Goal: Task Accomplishment & Management: Complete application form

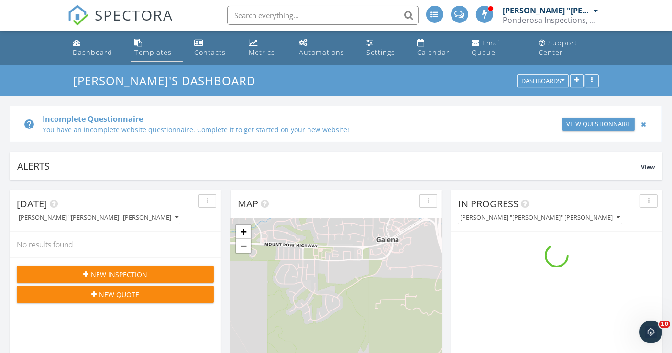
scroll to position [886, 688]
click at [101, 272] on span "New Inspection" at bounding box center [119, 275] width 56 height 10
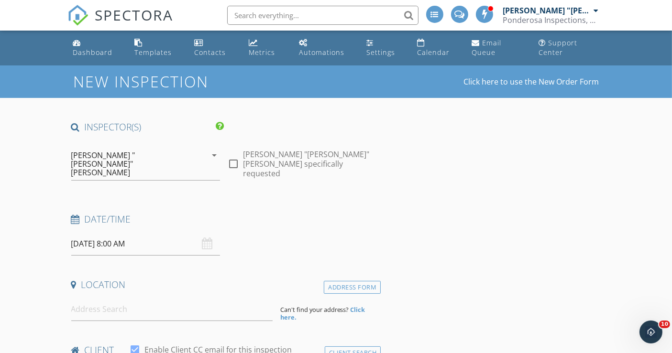
click at [131, 232] on input "09/30/2025 8:00 AM" at bounding box center [145, 243] width 149 height 23
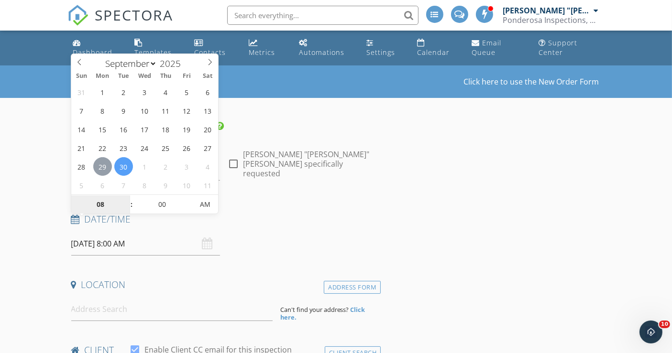
type input "09/29/2025 8:00 AM"
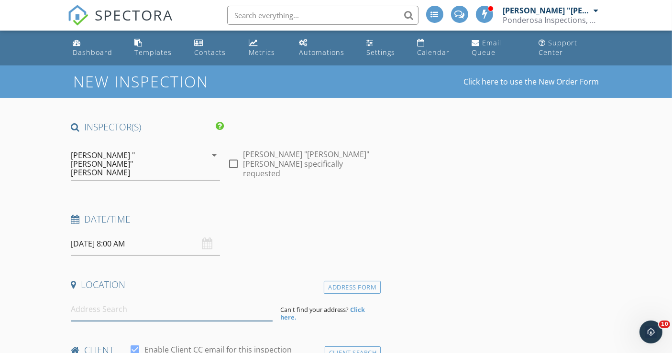
click at [110, 298] on input at bounding box center [171, 309] width 201 height 23
paste input "markanton@me.com"
type input "markanton@me.com"
drag, startPoint x: 149, startPoint y: 293, endPoint x: 63, endPoint y: 281, distance: 86.4
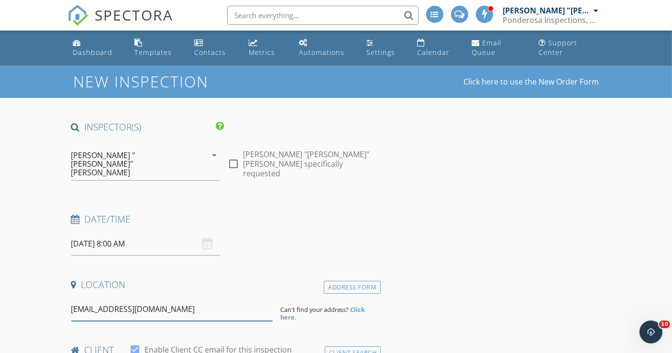
drag, startPoint x: 149, startPoint y: 293, endPoint x: 47, endPoint y: 280, distance: 102.6
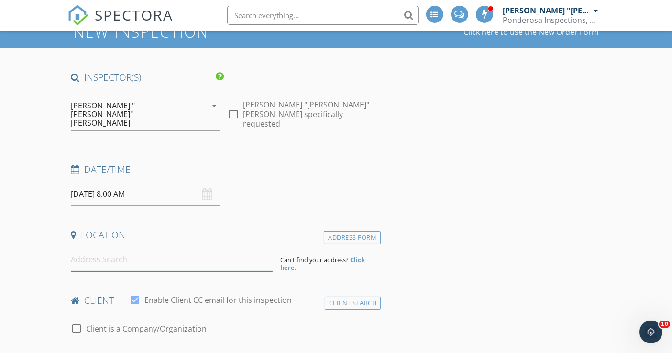
scroll to position [106, 0]
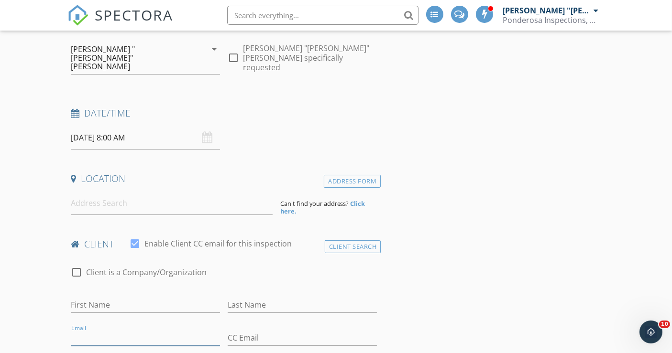
click at [96, 330] on input "Email" at bounding box center [145, 338] width 149 height 16
paste input "markanton@me.com"
type input "markanton@me.com"
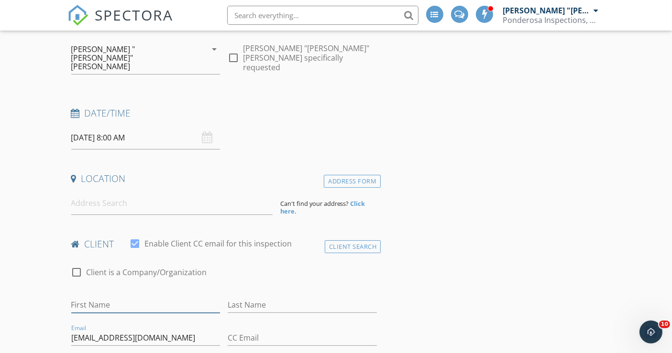
click at [116, 297] on input "First Name" at bounding box center [145, 305] width 149 height 16
paste input "Dr. Mark & Tracy Anton"
click at [109, 297] on input "Dr. Mark & Tracy Anton" at bounding box center [145, 305] width 149 height 16
drag, startPoint x: 141, startPoint y: 285, endPoint x: 161, endPoint y: 288, distance: 19.7
click at [161, 297] on input "Dr. Mark and Tracy Anton" at bounding box center [145, 305] width 149 height 16
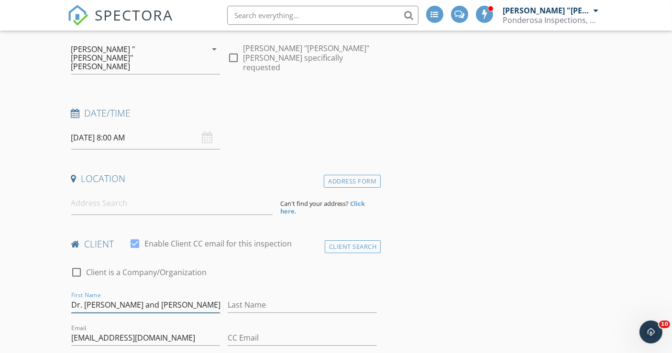
type input "Dr. Mark and Tracy"
click at [252, 297] on input "Last Name" at bounding box center [302, 305] width 149 height 16
paste input "Anton"
type input "Anton"
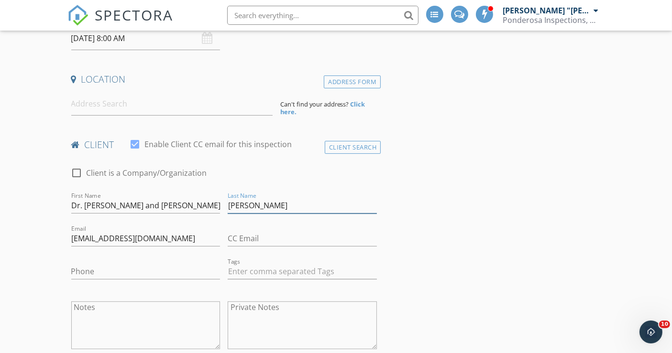
scroll to position [212, 0]
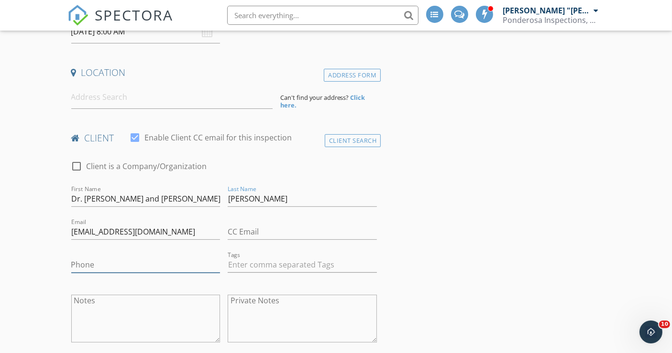
click at [109, 257] on input "Phone" at bounding box center [145, 265] width 149 height 16
paste input "949-463-5880"
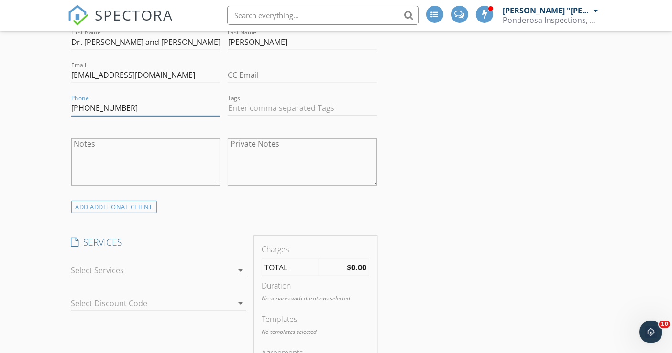
scroll to position [371, 0]
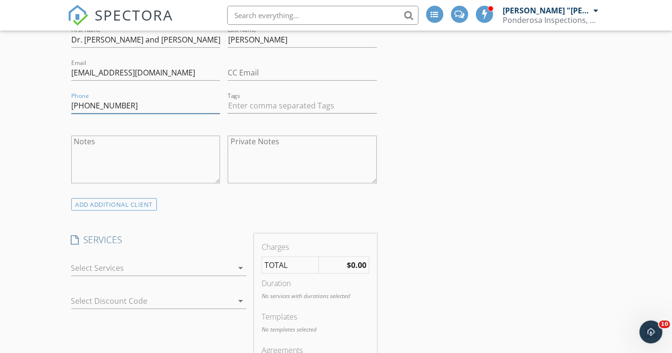
type input "949-463-5880"
click at [123, 261] on div at bounding box center [152, 268] width 162 height 15
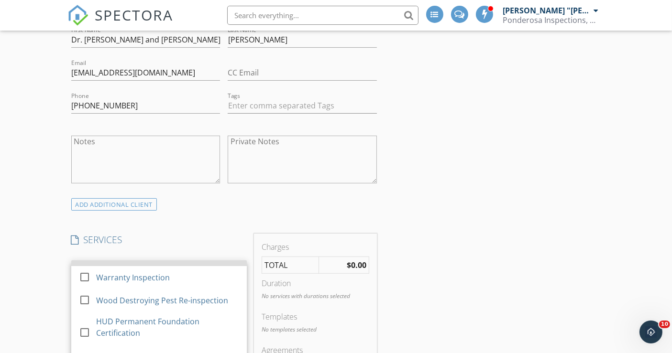
scroll to position [248, 0]
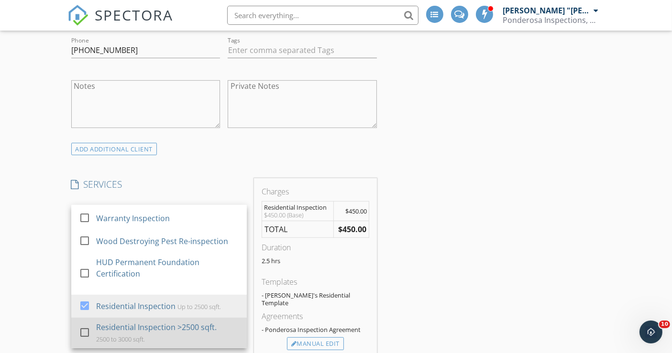
scroll to position [478, 0]
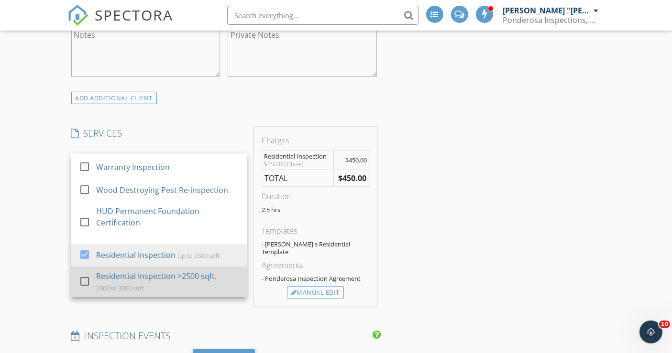
click at [158, 271] on div "Residential Inspection >2500 sqft." at bounding box center [156, 276] width 120 height 11
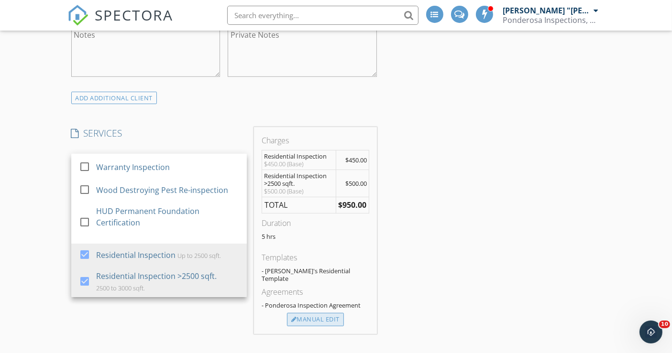
click at [323, 313] on div "Manual Edit" at bounding box center [315, 319] width 57 height 13
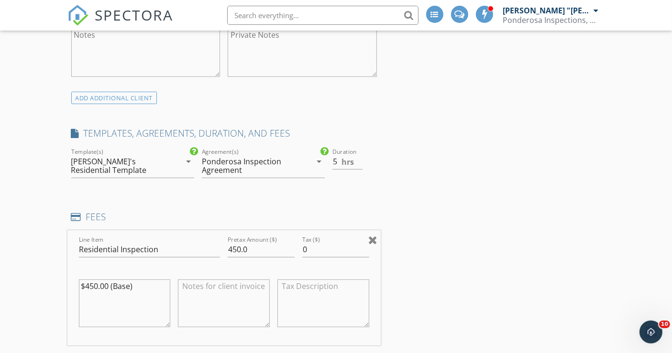
click at [371, 234] on div at bounding box center [372, 239] width 9 height 11
type input "Residential Inspection >2500 sqft."
type input "500.0"
type textarea "$500.00 (Base)"
click at [373, 234] on div at bounding box center [372, 239] width 9 height 11
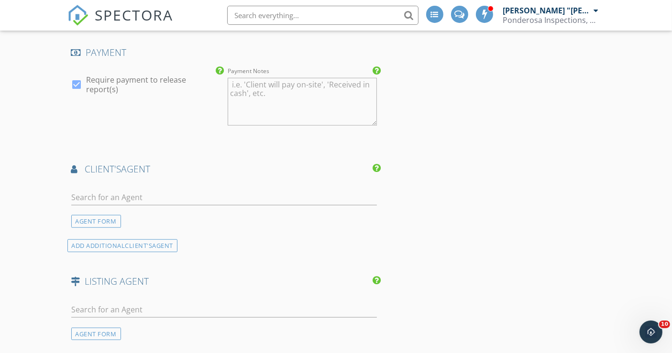
scroll to position [849, 0]
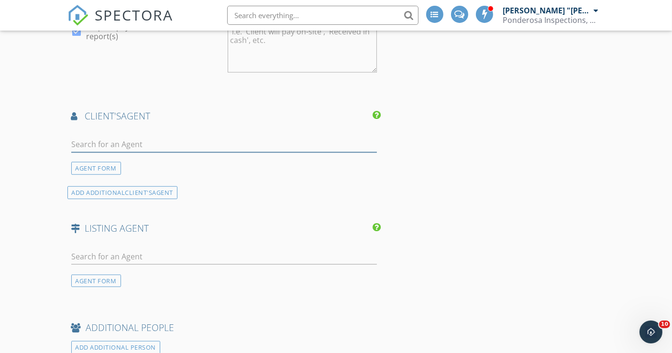
click at [119, 137] on input "text" at bounding box center [224, 145] width 306 height 16
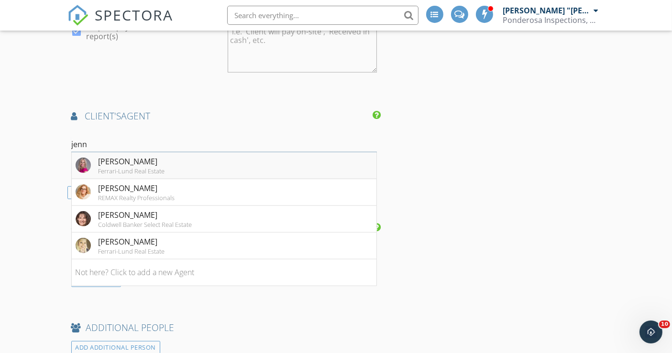
type input "jenn"
click at [104, 156] on div "Jennifer Linn" at bounding box center [131, 161] width 66 height 11
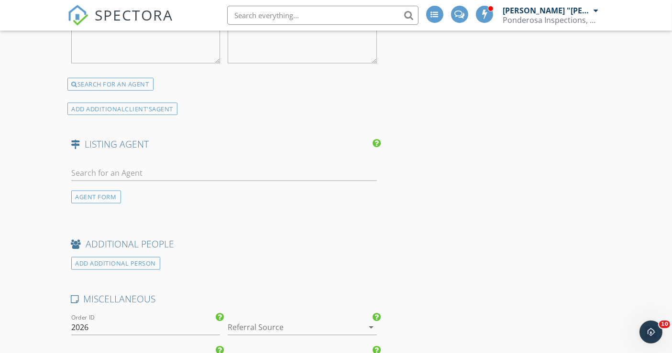
scroll to position [1221, 0]
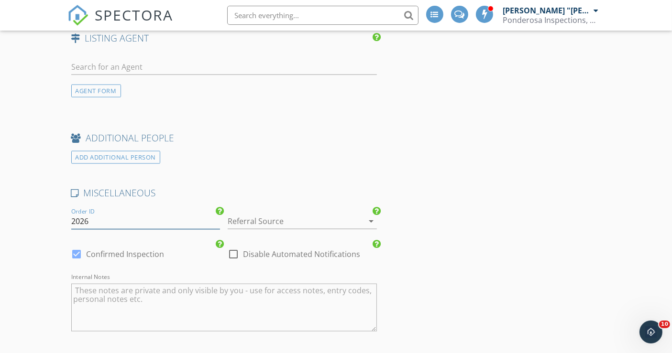
drag, startPoint x: 72, startPoint y: 198, endPoint x: 102, endPoint y: 200, distance: 30.2
click at [102, 214] on input "2026" at bounding box center [145, 222] width 149 height 16
type input "2025-09-29-001"
click at [246, 214] on div at bounding box center [289, 221] width 122 height 15
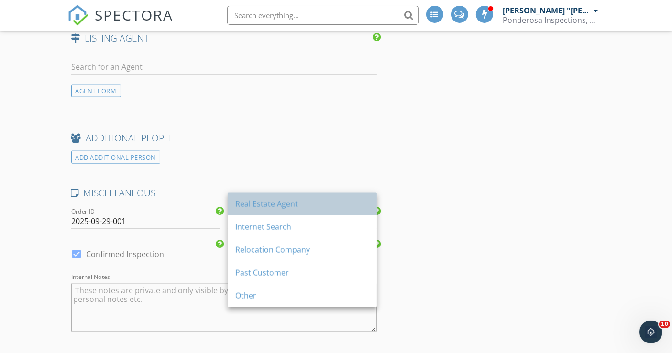
click at [253, 203] on div "Real Estate Agent" at bounding box center [302, 203] width 134 height 11
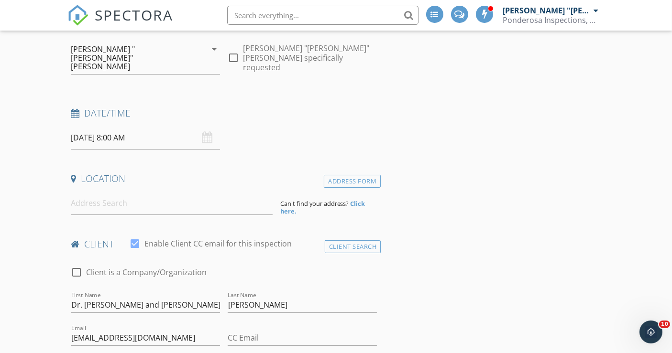
scroll to position [92, 0]
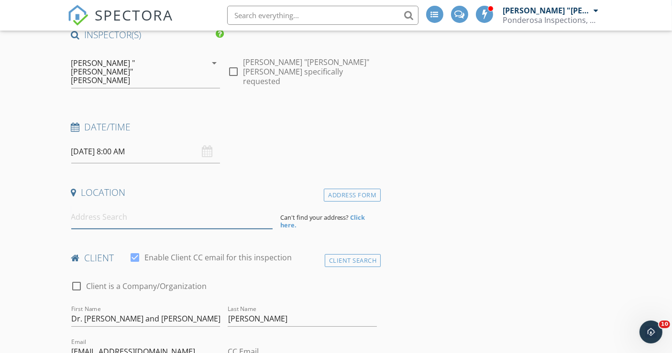
click at [104, 206] on input at bounding box center [171, 217] width 201 height 23
paste input "16400 Logan Meadow Lane"
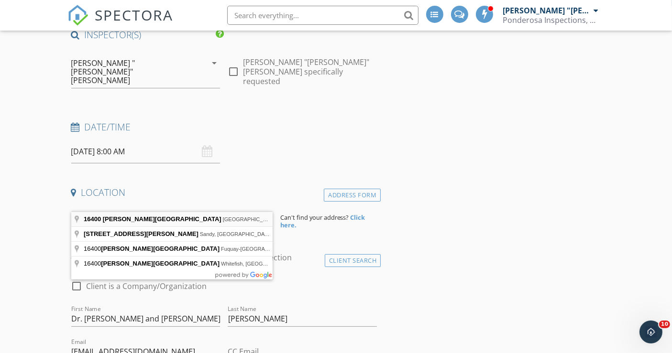
type input "16400 Logan Meadow Lane, Reno, NV, USA"
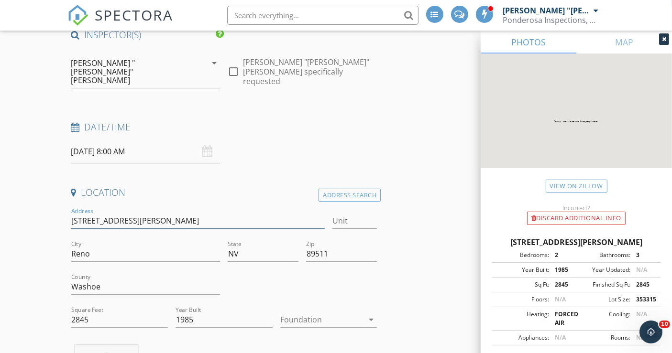
click at [155, 213] on input "16400 Logan Meadow Ln" at bounding box center [197, 221] width 253 height 16
type input "16400 Logan Meadow Lan"
click at [170, 213] on input "16400 Logan Meadow Lan" at bounding box center [197, 221] width 253 height 16
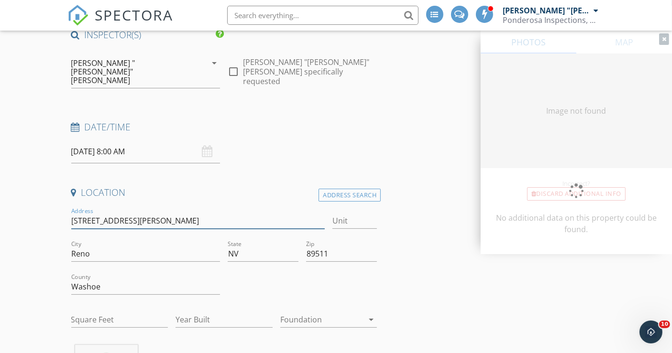
type input "16400 Logan Meadow Lane"
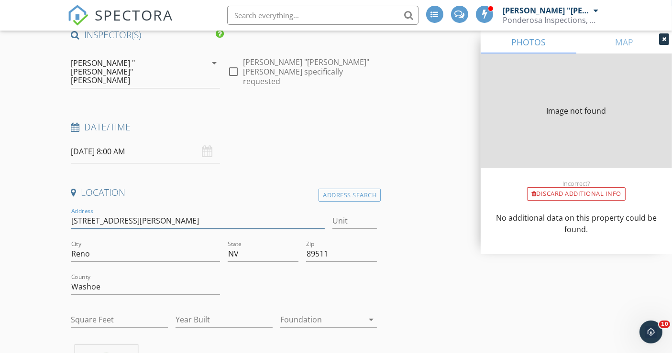
type input "2845"
type input "1985"
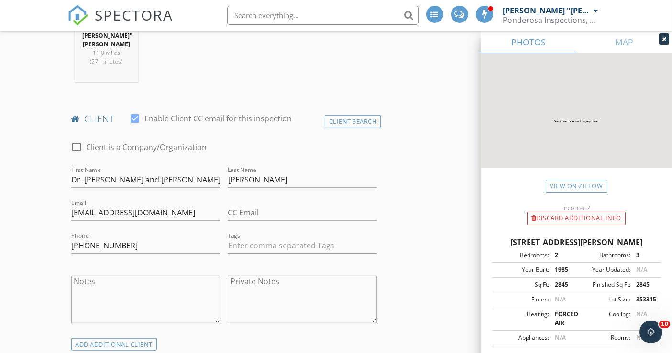
scroll to position [464, 0]
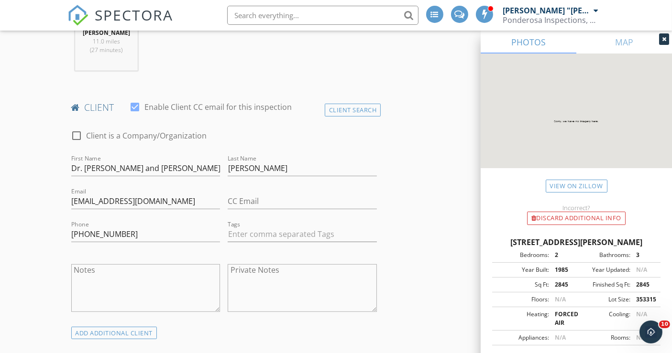
type input "16400 Logan Meadow Lane"
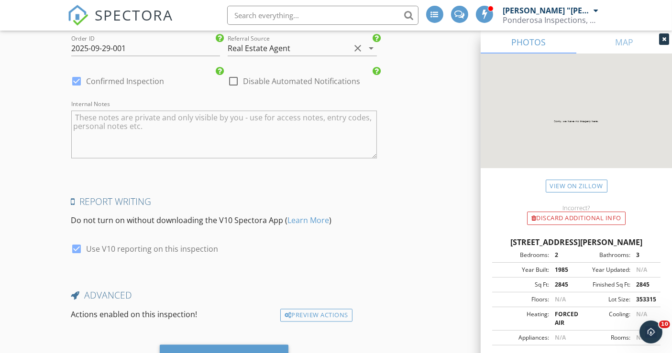
scroll to position [1632, 0]
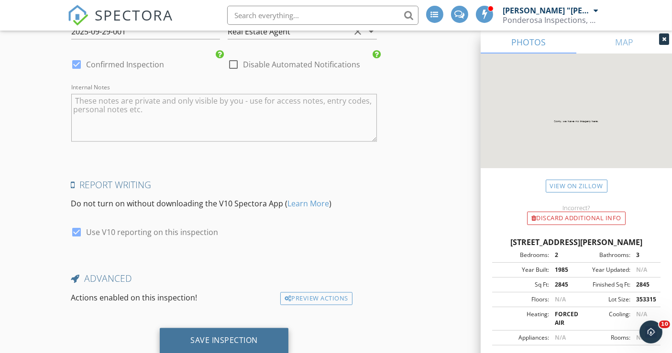
click at [233, 336] on div "Save Inspection" at bounding box center [223, 341] width 67 height 10
